Goal: Task Accomplishment & Management: Manage account settings

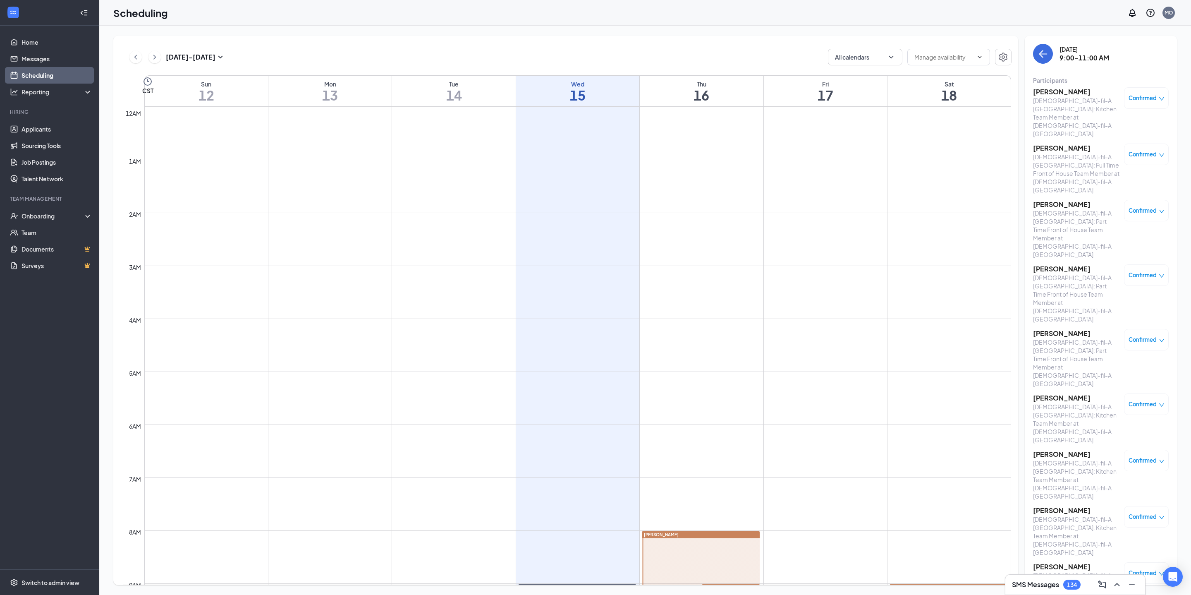
scroll to position [863, 0]
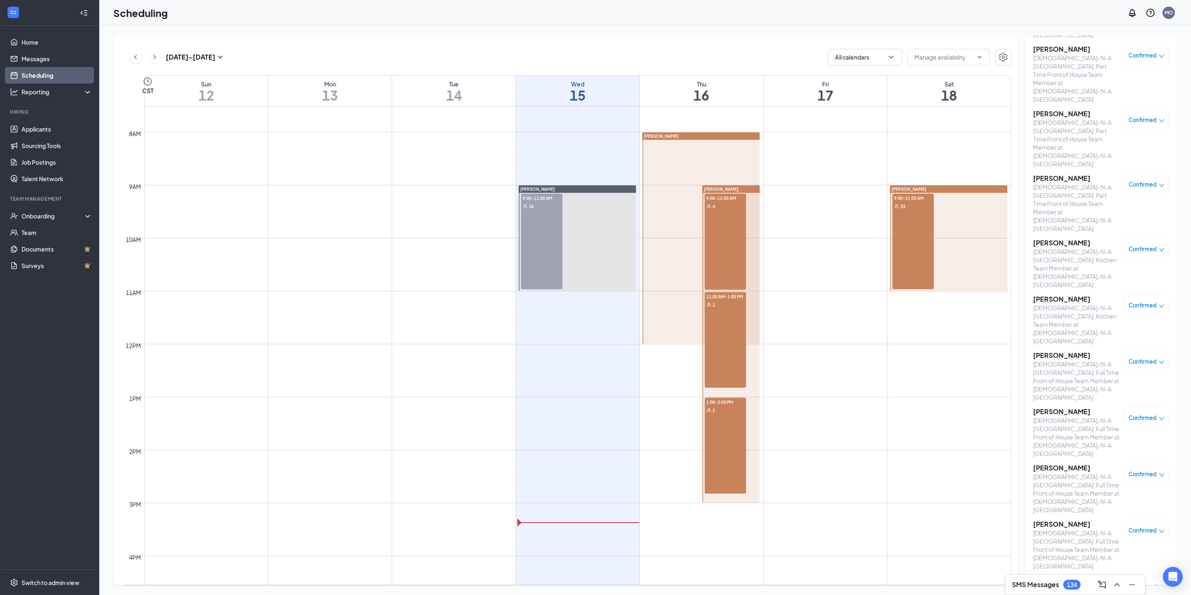
click at [937, 249] on div at bounding box center [948, 237] width 117 height 105
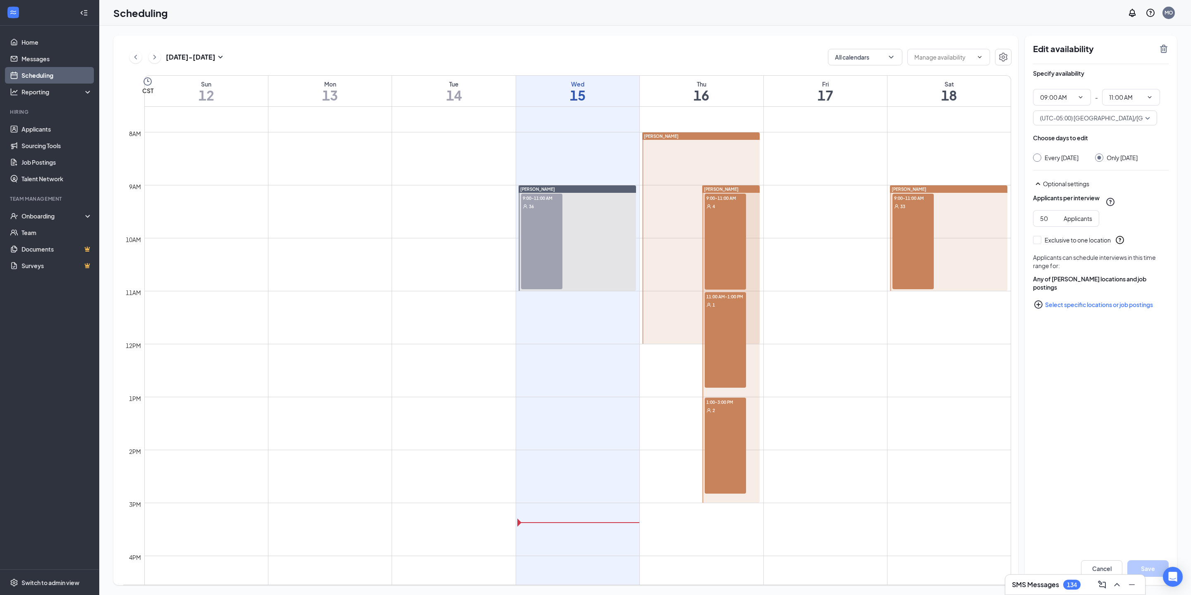
scroll to position [399, 0]
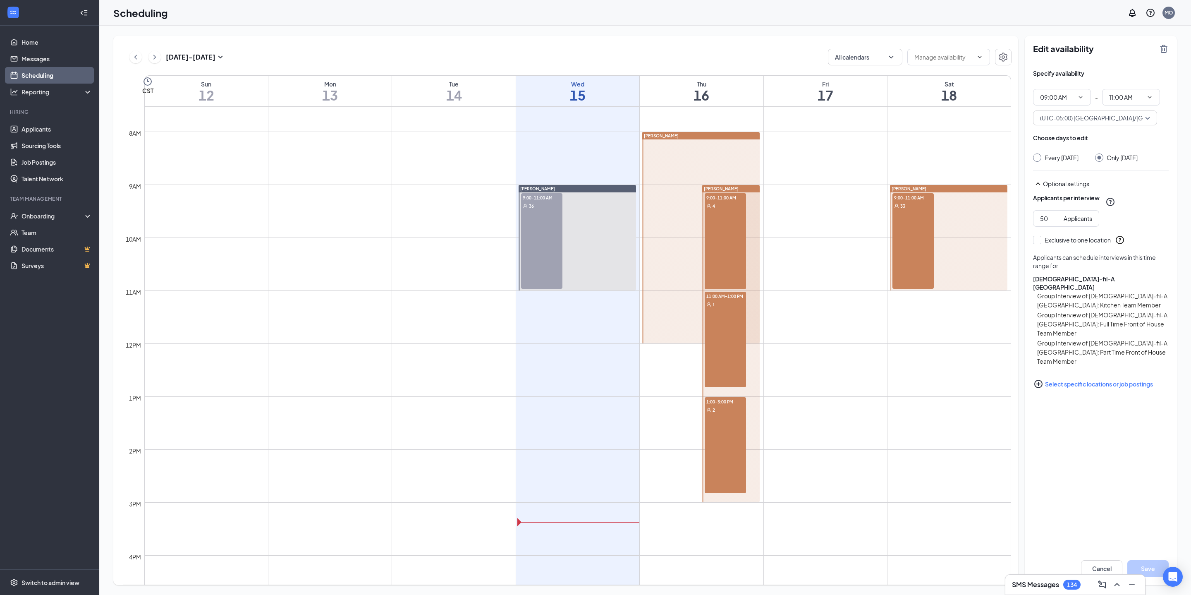
click at [900, 238] on div "9:00-11:00 AM 33" at bounding box center [913, 241] width 41 height 96
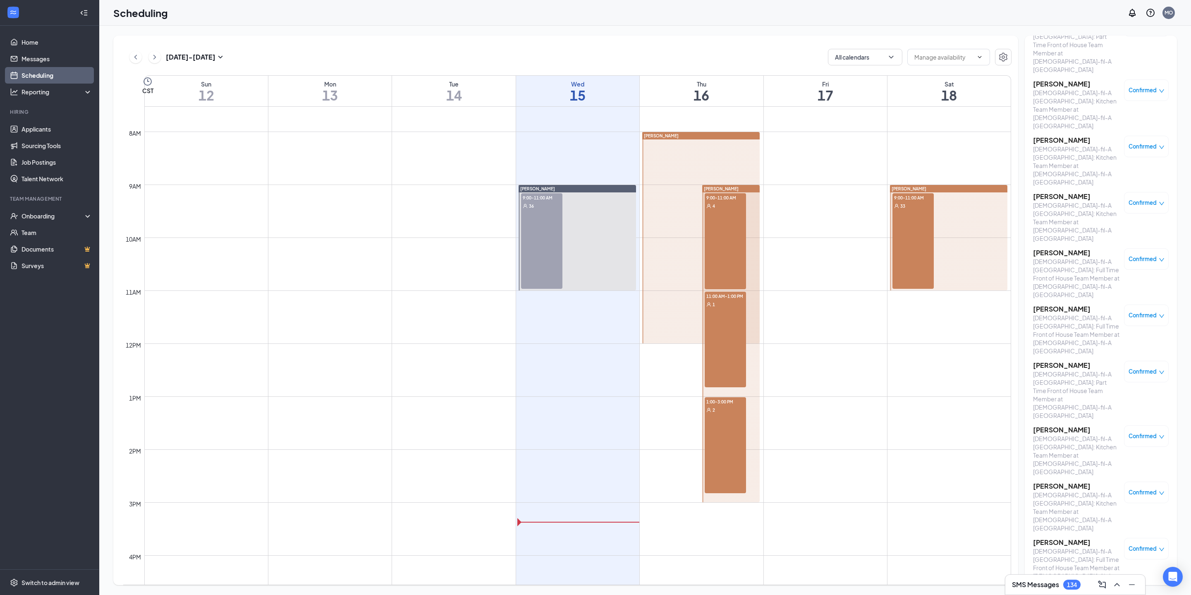
scroll to position [318, 0]
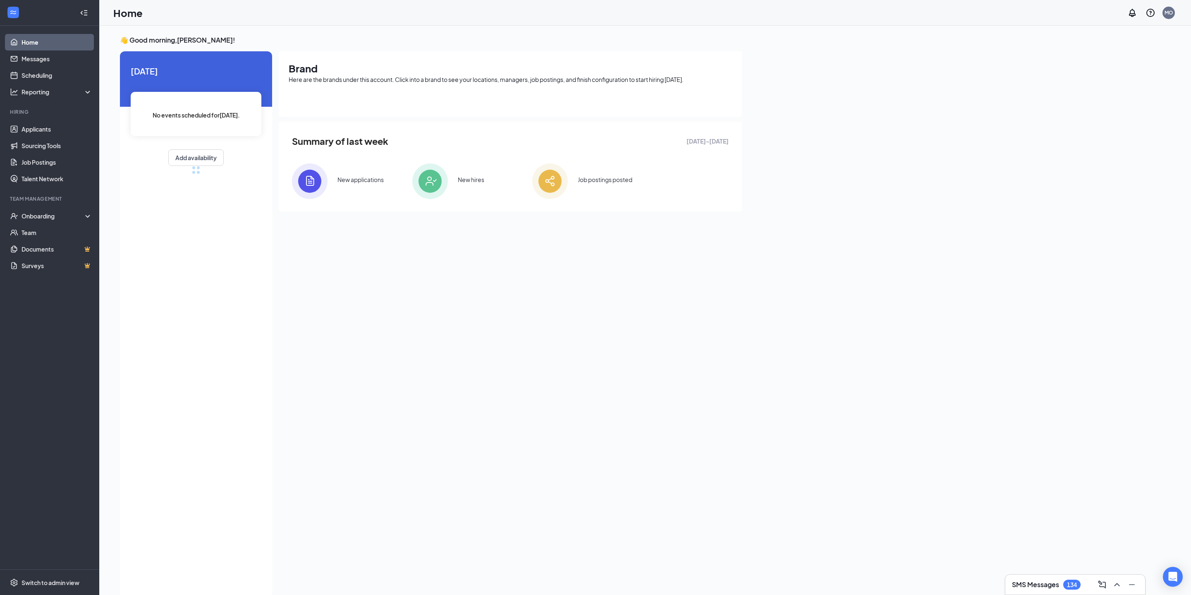
scroll to position [7, 0]
